Goal: Transaction & Acquisition: Subscribe to service/newsletter

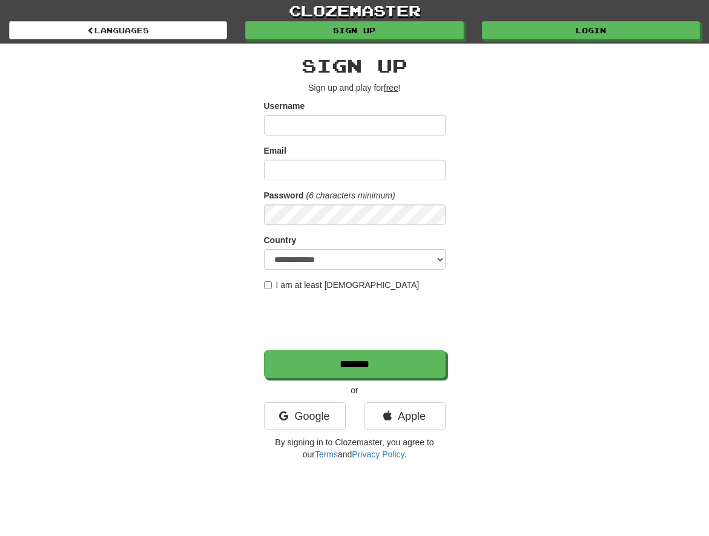
click at [228, 150] on div "**********" at bounding box center [354, 255] width 587 height 423
click at [296, 410] on link "Google" at bounding box center [305, 417] width 82 height 28
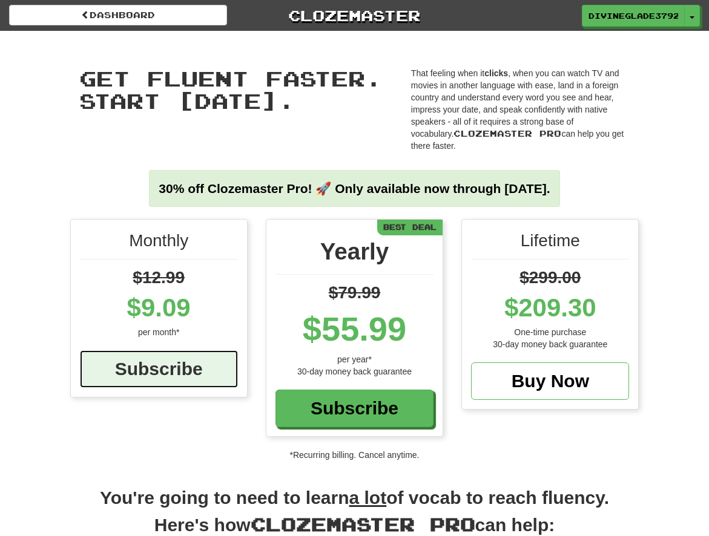
click at [201, 351] on div "Subscribe" at bounding box center [159, 370] width 158 height 38
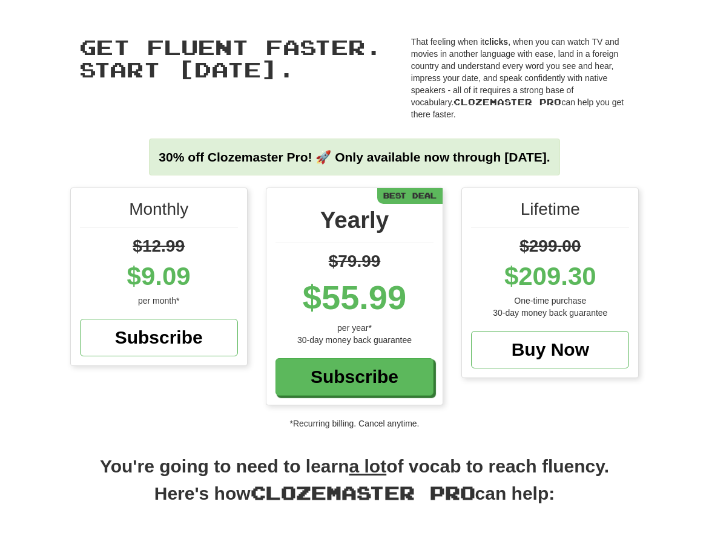
scroll to position [41, 0]
